Goal: Manage account settings

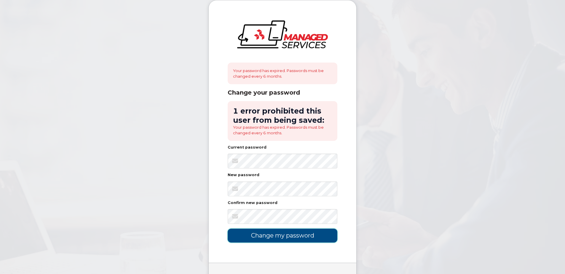
click at [288, 237] on input "Change my password" at bounding box center [283, 236] width 110 height 14
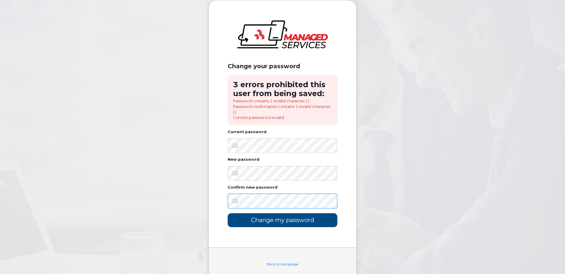
click at [209, 197] on div "Change your password 3 errors prohibited this user from being saved: Password c…" at bounding box center [283, 123] width 148 height 247
click at [232, 220] on input "Change my password" at bounding box center [283, 220] width 110 height 14
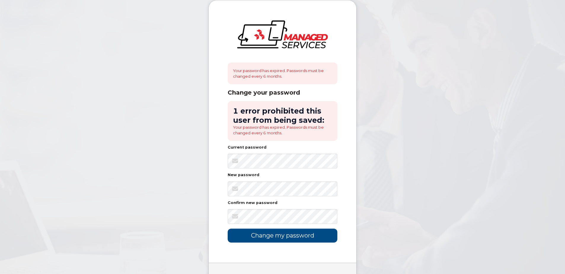
click at [210, 189] on div "Your password has expired. Passwords must be changed every 6 months. Change you…" at bounding box center [283, 131] width 148 height 262
click at [275, 237] on input "Change my password" at bounding box center [283, 236] width 110 height 14
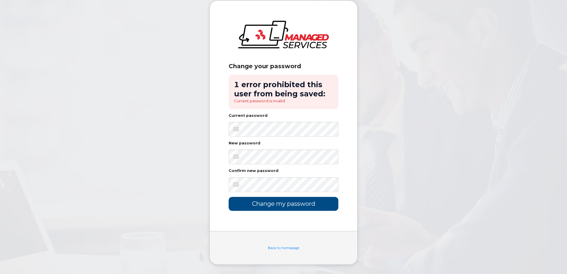
click at [195, 164] on body "Change your password 1 error prohibited this user from being saved: Current pas…" at bounding box center [283, 137] width 567 height 274
click at [288, 250] on div "Back to homepage" at bounding box center [284, 248] width 110 height 5
click at [285, 247] on link "Back to homepage" at bounding box center [283, 248] width 31 height 4
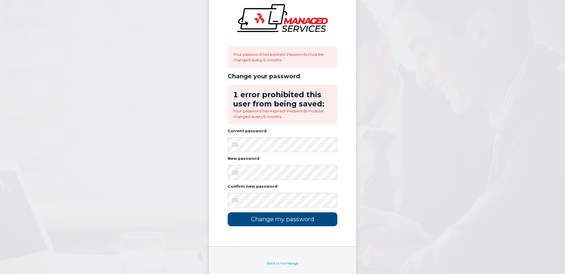
scroll to position [32, 0]
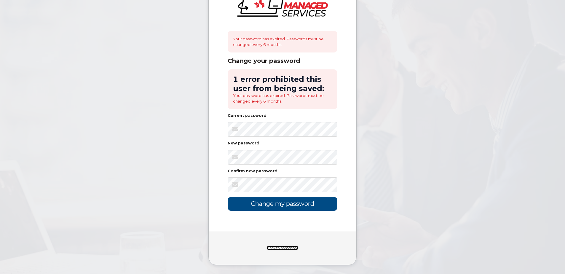
click at [284, 248] on link "Back to homepage" at bounding box center [282, 248] width 31 height 4
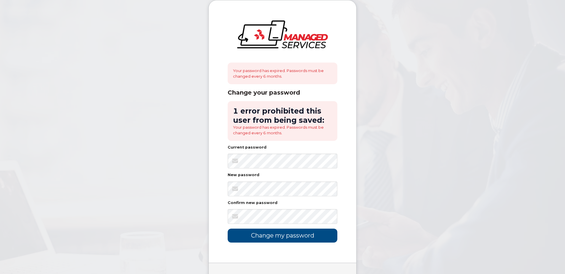
click at [292, 78] on div "Your password has expired. Passwords must be changed every 6 months." at bounding box center [283, 74] width 110 height 22
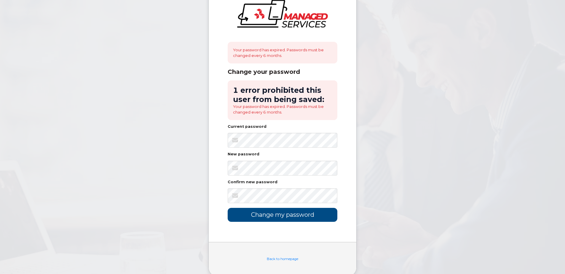
scroll to position [32, 0]
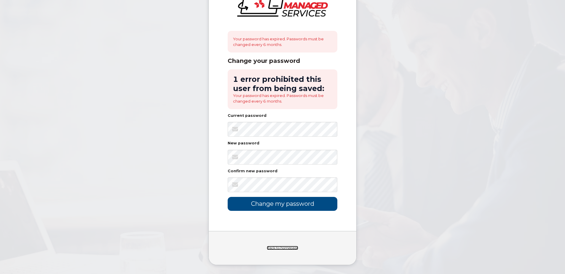
click at [278, 248] on link "Back to homepage" at bounding box center [282, 248] width 31 height 4
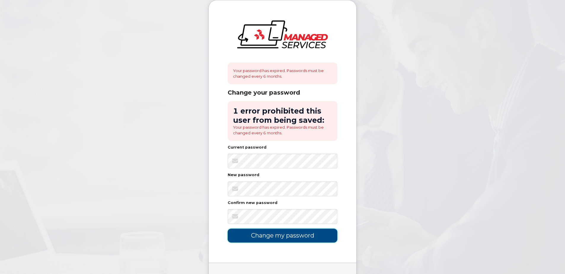
click at [285, 232] on input "Change my password" at bounding box center [283, 236] width 110 height 14
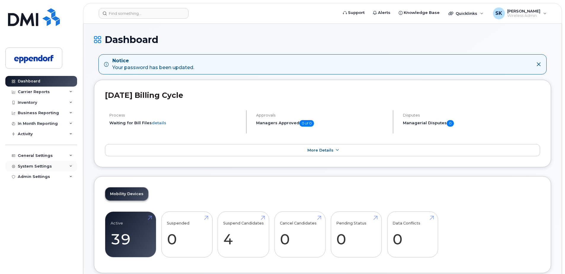
click at [32, 165] on div "System Settings" at bounding box center [35, 166] width 34 height 5
click at [28, 123] on div "In Month Reporting" at bounding box center [38, 123] width 40 height 5
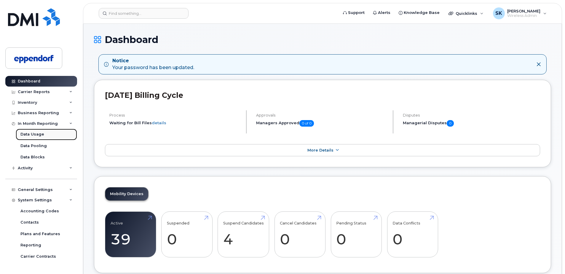
click at [32, 135] on div "Data Usage" at bounding box center [32, 134] width 24 height 5
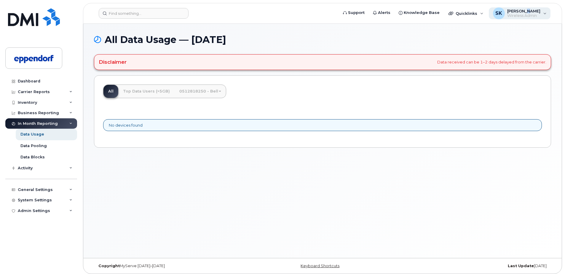
click at [530, 11] on span "Susey Kang" at bounding box center [523, 11] width 33 height 5
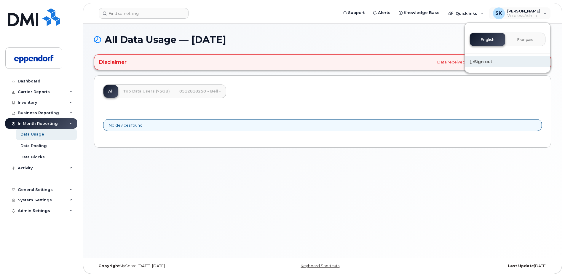
drag, startPoint x: 493, startPoint y: 63, endPoint x: 489, endPoint y: 62, distance: 4.3
click at [493, 63] on div "Sign out" at bounding box center [507, 61] width 85 height 11
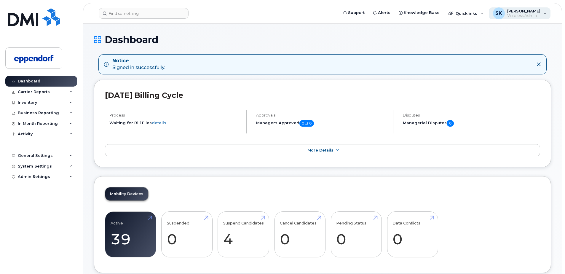
click at [520, 12] on span "[PERSON_NAME]" at bounding box center [523, 11] width 33 height 5
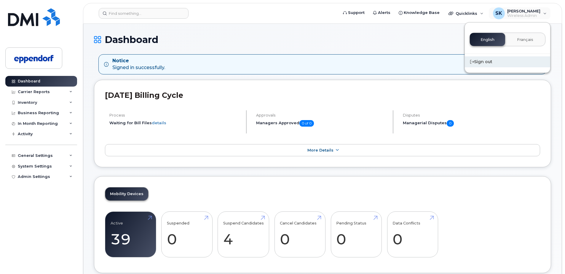
click at [482, 62] on div "Sign out" at bounding box center [507, 61] width 85 height 11
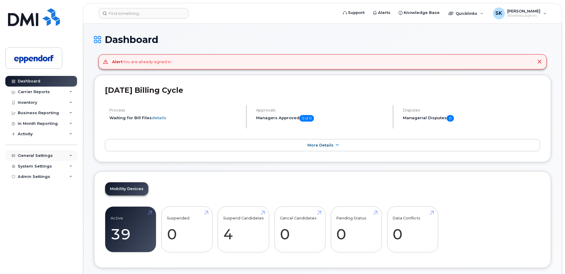
click at [29, 155] on div "General Settings" at bounding box center [35, 155] width 35 height 5
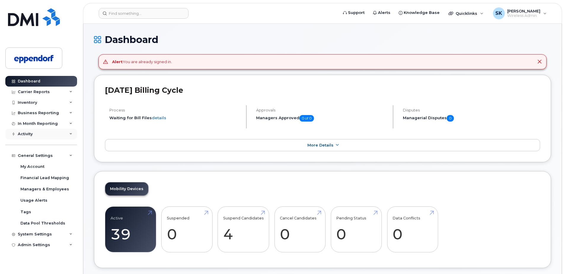
click at [25, 133] on div "Activity" at bounding box center [25, 134] width 15 height 5
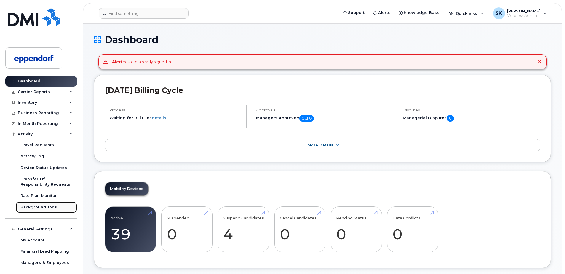
click at [44, 208] on div "Background Jobs" at bounding box center [38, 207] width 36 height 5
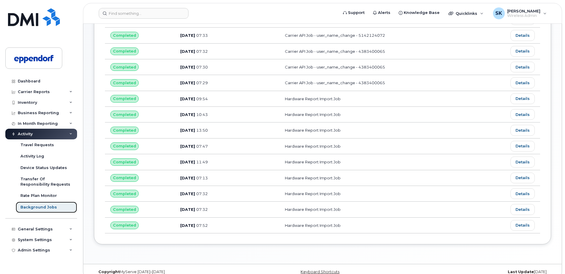
scroll to position [114, 0]
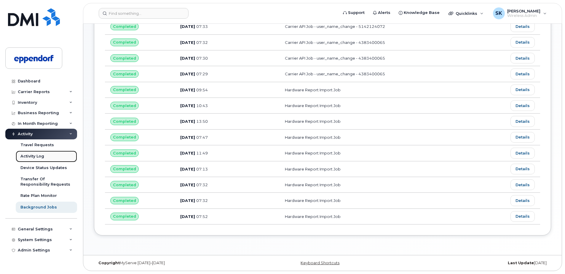
click at [33, 157] on div "Activity Log" at bounding box center [32, 156] width 24 height 5
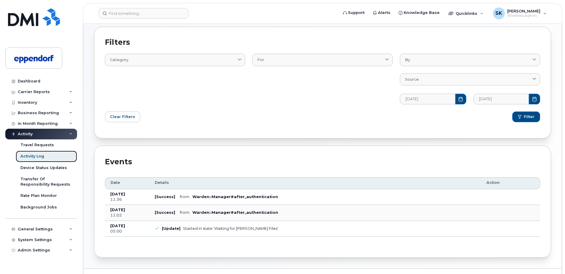
scroll to position [41, 0]
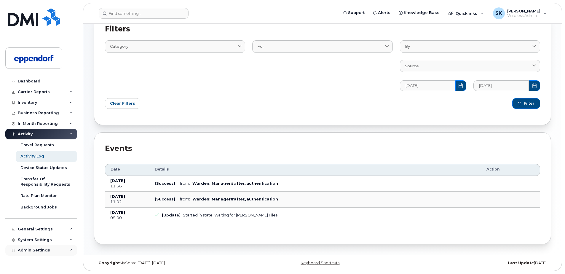
click at [31, 250] on div "Admin Settings" at bounding box center [34, 250] width 32 height 5
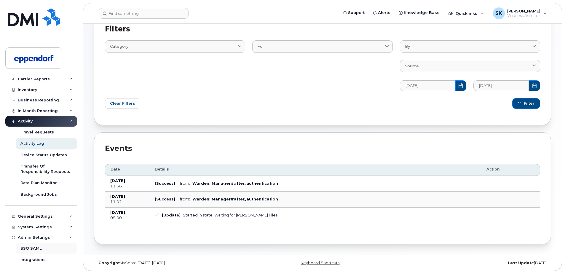
scroll to position [24, 0]
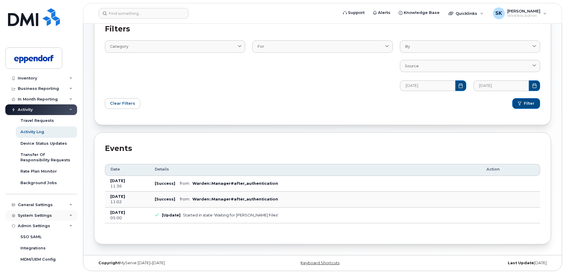
click at [39, 216] on div "System Settings" at bounding box center [35, 215] width 34 height 5
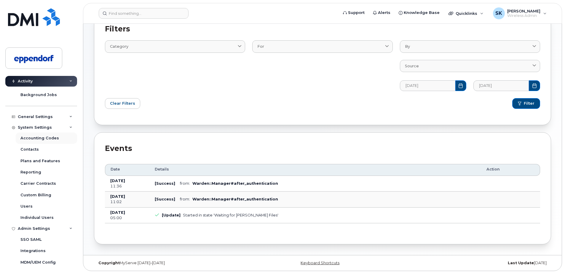
scroll to position [113, 0]
click at [38, 115] on div "General Settings" at bounding box center [35, 116] width 35 height 5
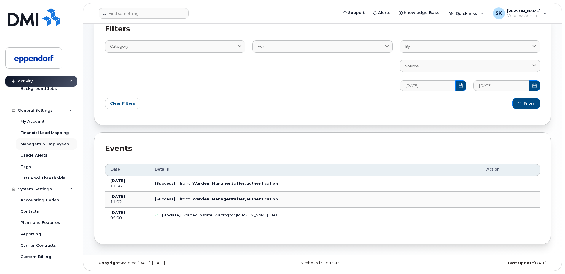
scroll to position [183, 0]
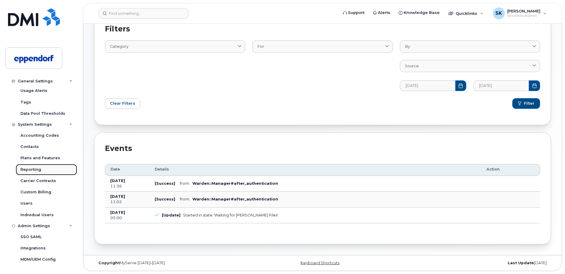
click at [31, 168] on div "Reporting" at bounding box center [30, 169] width 21 height 5
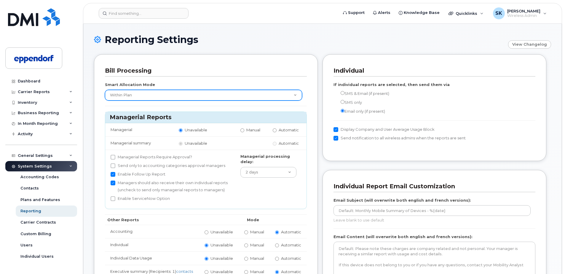
click at [202, 97] on select "None Within Plan" at bounding box center [203, 95] width 197 height 11
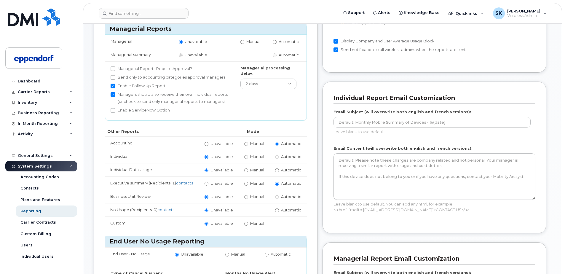
scroll to position [89, 0]
click at [176, 185] on link "contacts" at bounding box center [184, 182] width 17 height 5
click at [477, 11] on span "Quicklinks" at bounding box center [467, 13] width 22 height 5
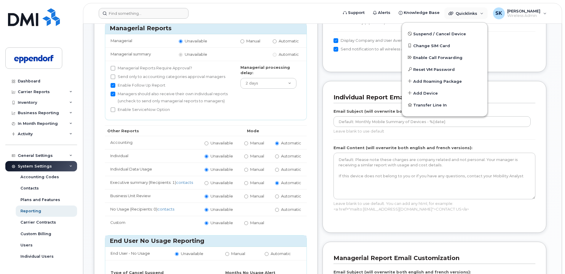
click at [224, 15] on form at bounding box center [216, 13] width 235 height 11
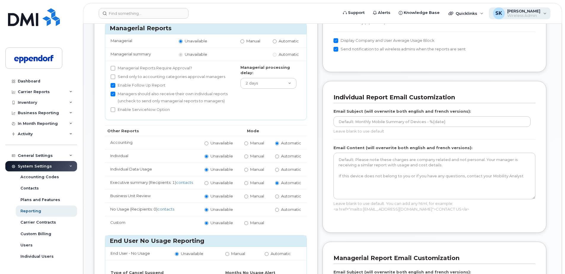
click at [508, 14] on div "Susey Kang Wireless Admin" at bounding box center [523, 13] width 36 height 9
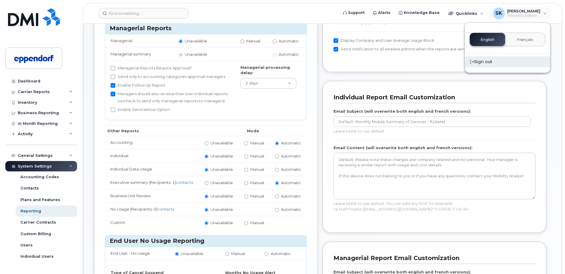
click at [487, 60] on div "Sign out" at bounding box center [507, 61] width 85 height 11
